Goal: Information Seeking & Learning: Learn about a topic

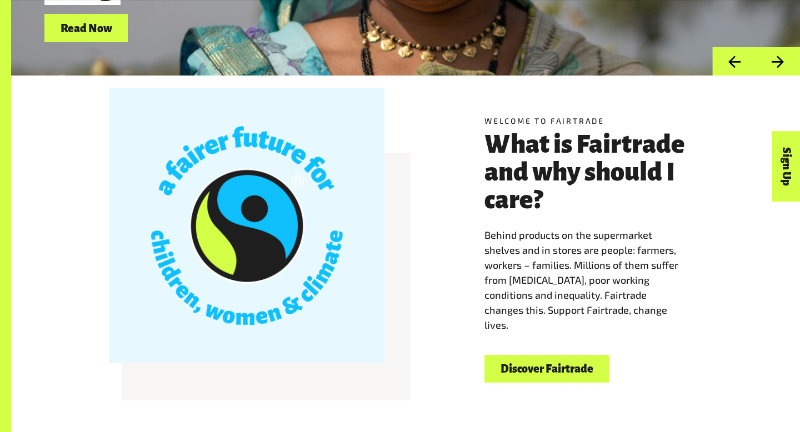
scroll to position [248, 0]
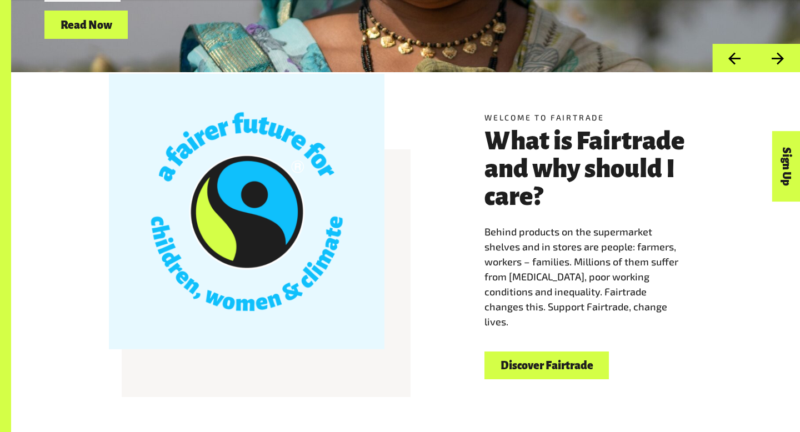
click at [564, 370] on link "Discover Fairtrade" at bounding box center [547, 366] width 124 height 28
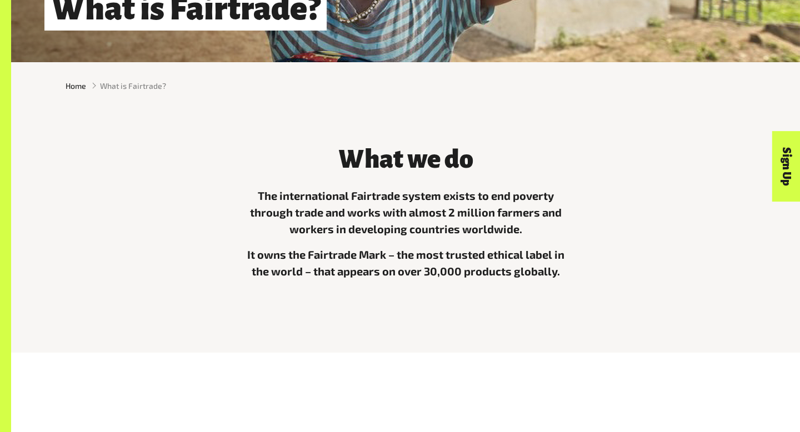
scroll to position [279, 0]
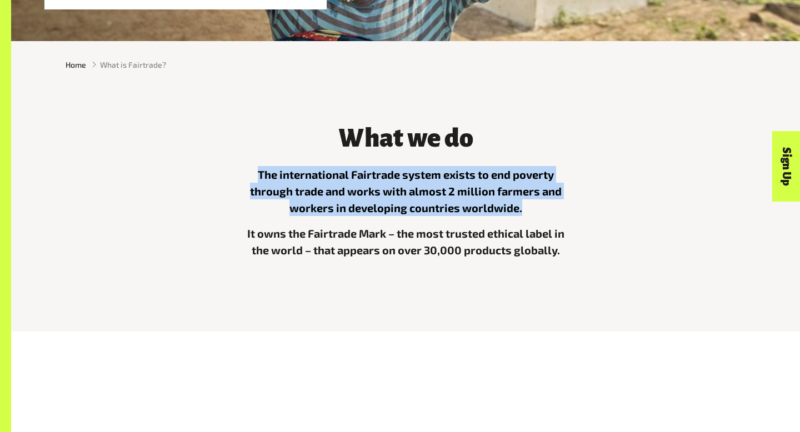
drag, startPoint x: 258, startPoint y: 175, endPoint x: 521, endPoint y: 204, distance: 264.5
click at [521, 204] on p "The international Fairtrade system exists to end poverty through trade and work…" at bounding box center [405, 191] width 333 height 50
copy p "The international Fairtrade system exists to end poverty through trade and work…"
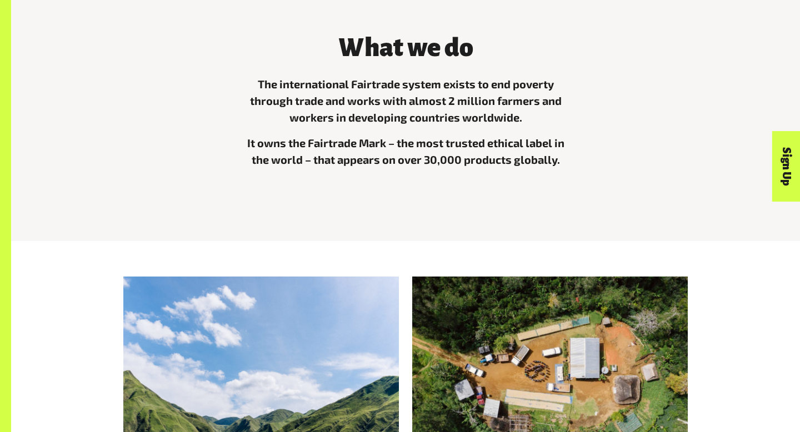
click at [627, 197] on div "What we do The international Fairtrade system exists to end poverty through tra…" at bounding box center [406, 111] width 694 height 182
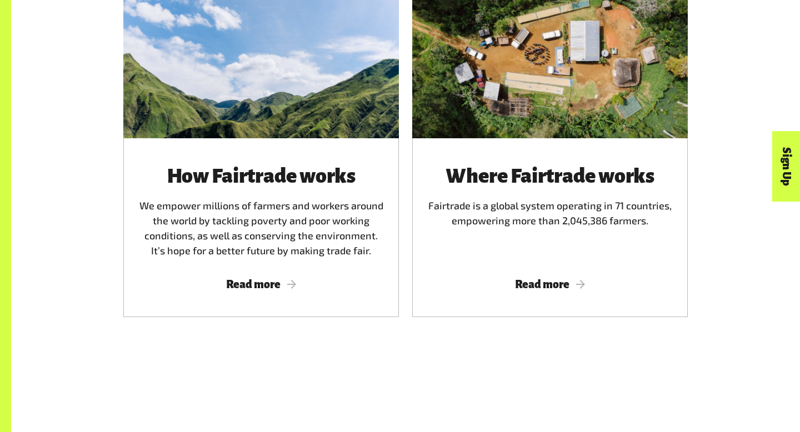
scroll to position [688, 0]
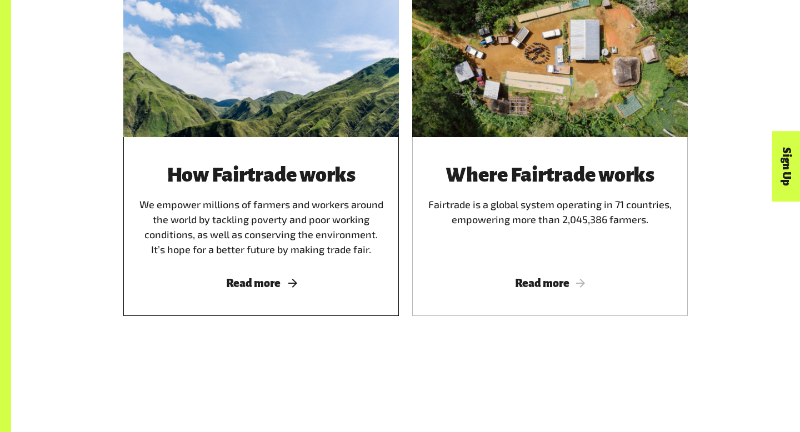
click at [266, 293] on div "How Fairtrade works We empower millions of farmers and workers around the world…" at bounding box center [261, 226] width 276 height 179
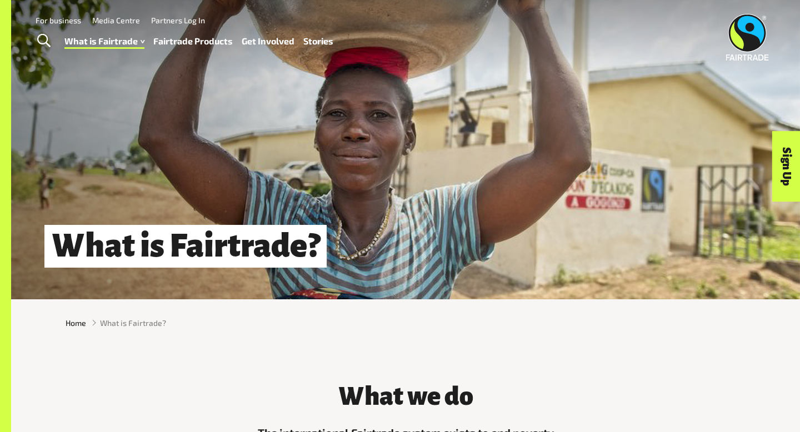
scroll to position [39, 0]
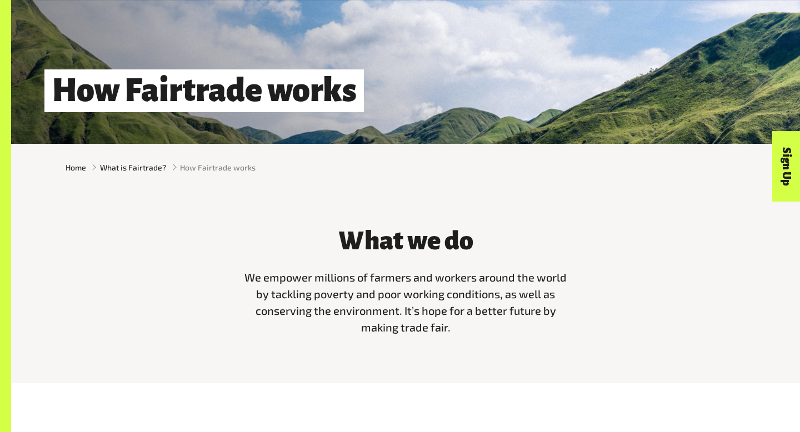
scroll to position [177, 0]
drag, startPoint x: 263, startPoint y: 276, endPoint x: 452, endPoint y: 323, distance: 195.3
click at [452, 323] on p "We empower millions of farmers and workers around the world by tackling poverty…" at bounding box center [405, 301] width 333 height 67
copy span "empower millions of farmers and workers around the world by tackling poverty an…"
click at [523, 146] on div "Home What is Fairtrade? How Fairtrade works" at bounding box center [405, 166] width 789 height 47
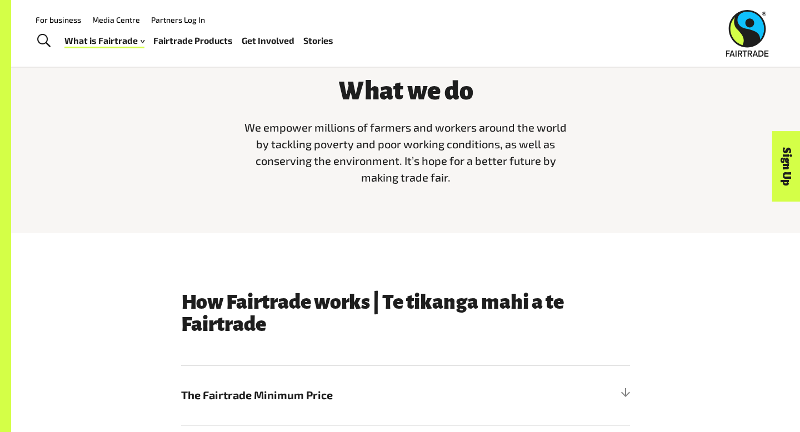
scroll to position [212, 0]
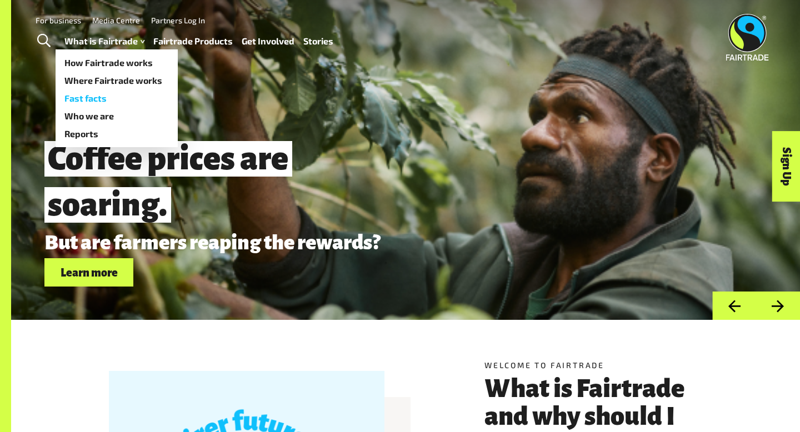
click at [95, 98] on link "Fast facts" at bounding box center [117, 98] width 122 height 18
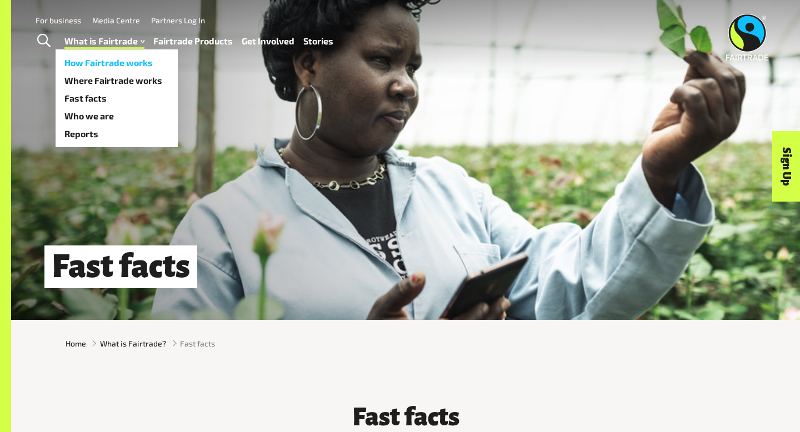
click at [107, 68] on link "How Fairtrade works" at bounding box center [117, 63] width 122 height 18
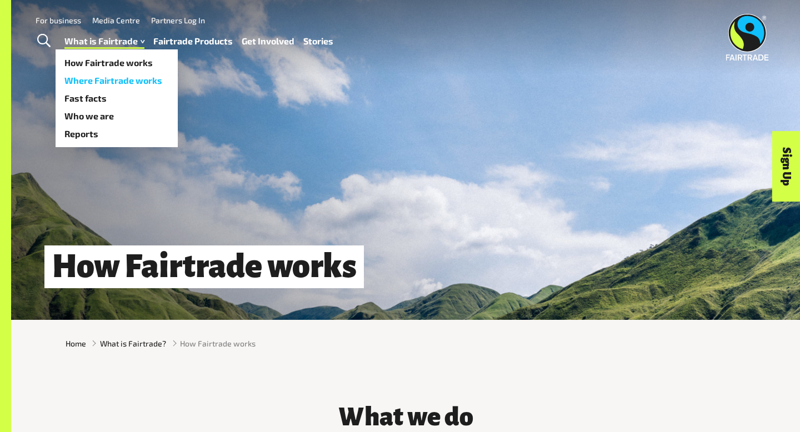
click at [114, 79] on link "Where Fairtrade works" at bounding box center [117, 81] width 122 height 18
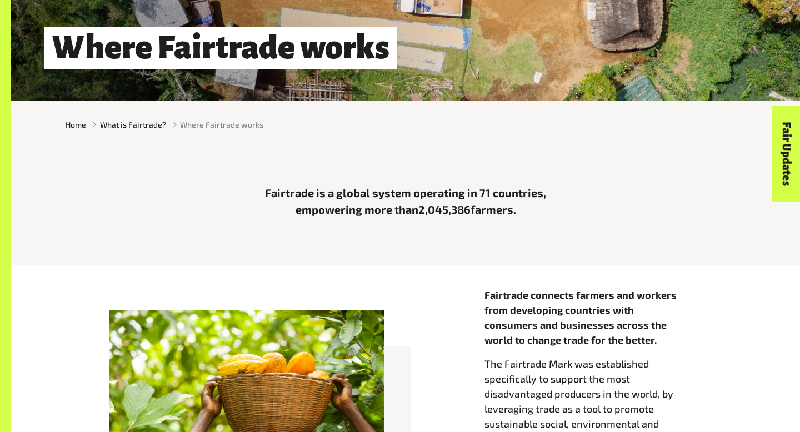
scroll to position [226, 0]
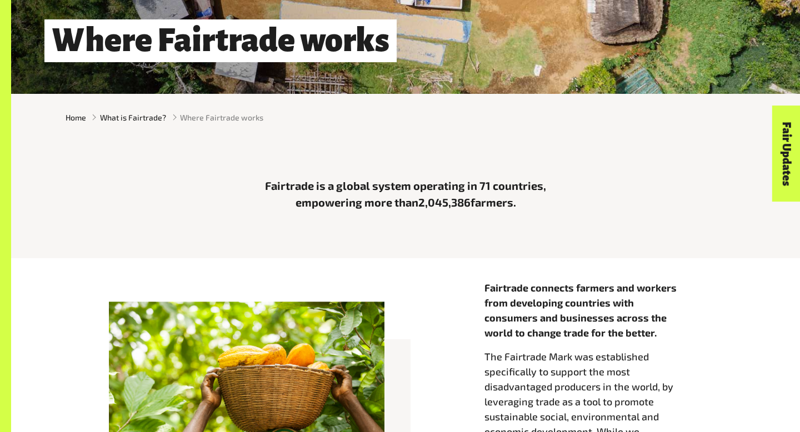
drag, startPoint x: 267, startPoint y: 186, endPoint x: 522, endPoint y: 201, distance: 255.5
click at [522, 201] on p "Fairtrade is a global system operating in 71 countries, empowering more than 2,…" at bounding box center [405, 193] width 333 height 33
copy p "Fairtrade is a global system operating in 71 countries, empowering more than 2,…"
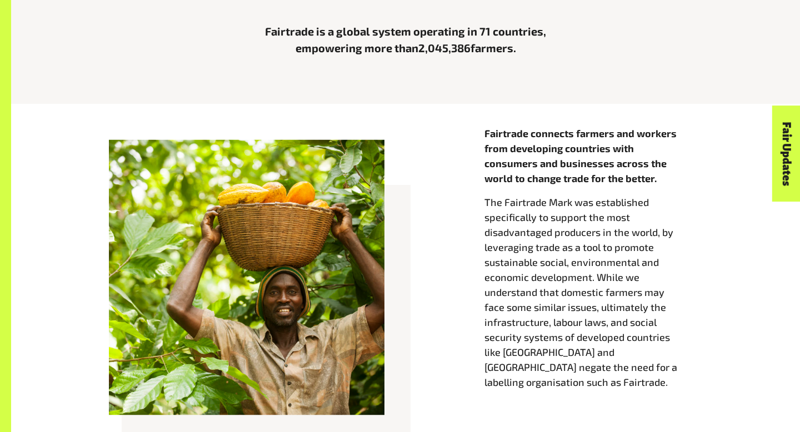
scroll to position [395, 0]
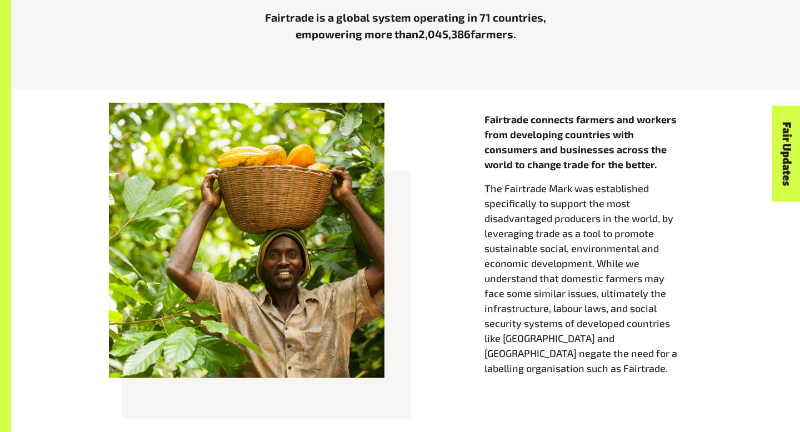
click at [429, 192] on div "Fairtrade connects farmers and workers from developing countries with consumers…" at bounding box center [406, 267] width 694 height 310
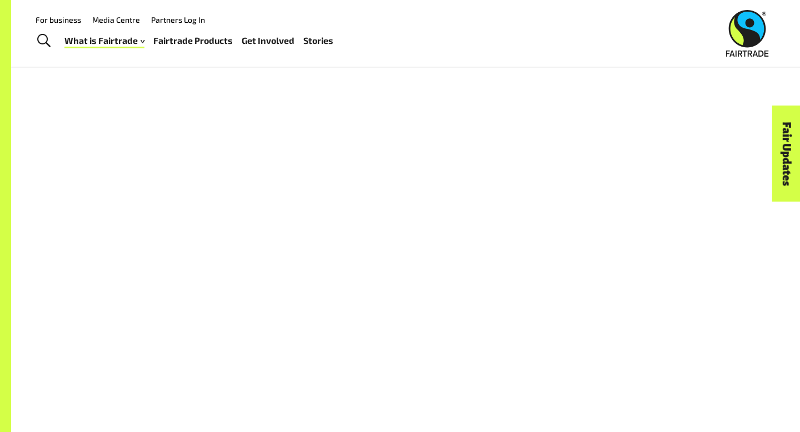
scroll to position [781, 0]
click at [749, 54] on img at bounding box center [747, 33] width 43 height 47
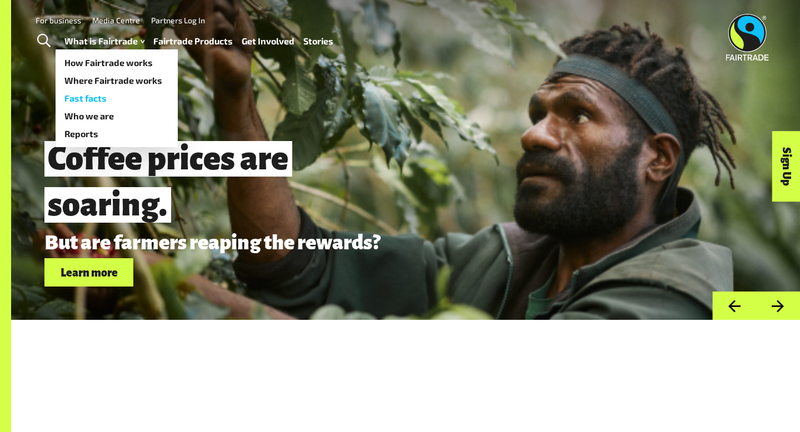
click at [92, 99] on link "Fast facts" at bounding box center [117, 98] width 122 height 18
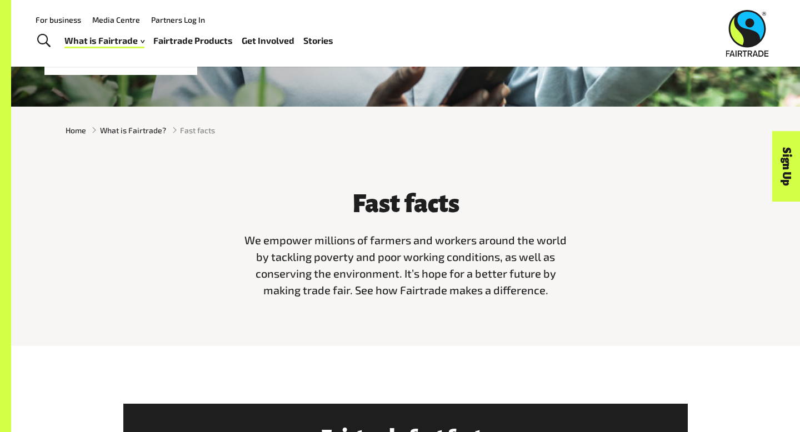
scroll to position [128, 0]
